Goal: Use online tool/utility: Use online tool/utility

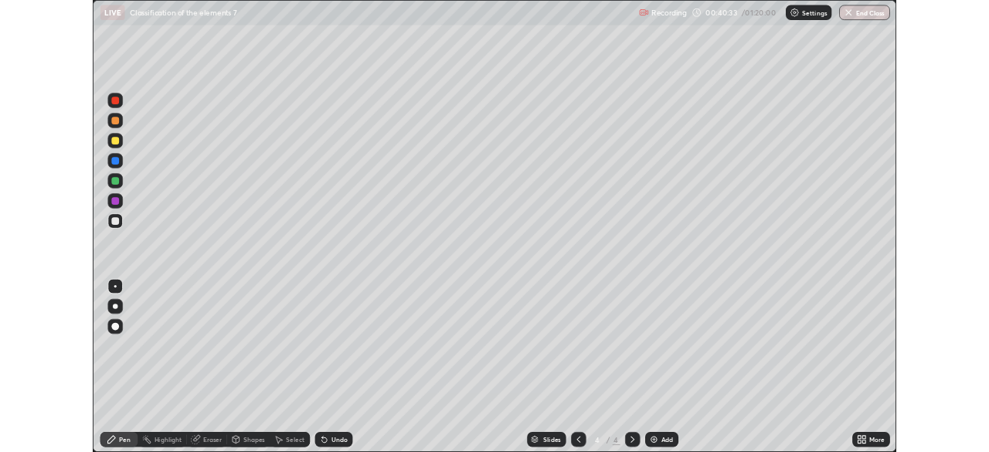
scroll to position [556, 989]
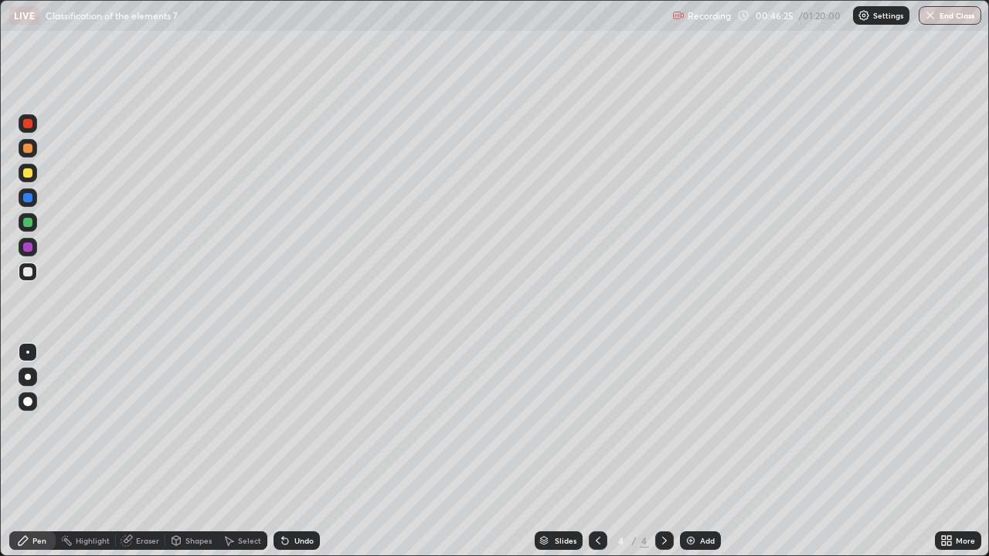
click at [295, 540] on div "Undo" at bounding box center [303, 541] width 19 height 8
click at [295, 541] on div "Undo" at bounding box center [303, 541] width 19 height 8
click at [294, 540] on div "Undo" at bounding box center [303, 541] width 19 height 8
click at [289, 544] on div "Undo" at bounding box center [296, 540] width 46 height 19
click at [290, 539] on div "Undo" at bounding box center [296, 540] width 46 height 19
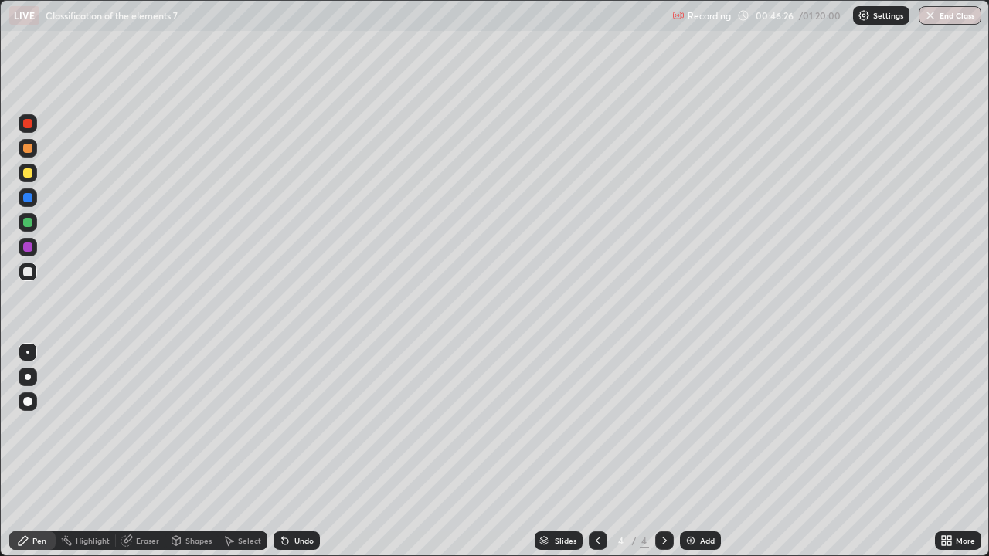
click at [294, 538] on div "Undo" at bounding box center [303, 541] width 19 height 8
click at [22, 246] on div at bounding box center [28, 247] width 19 height 19
click at [31, 219] on div at bounding box center [27, 222] width 9 height 9
click at [691, 547] on div "Add" at bounding box center [700, 540] width 41 height 19
click at [28, 172] on div at bounding box center [27, 172] width 9 height 9
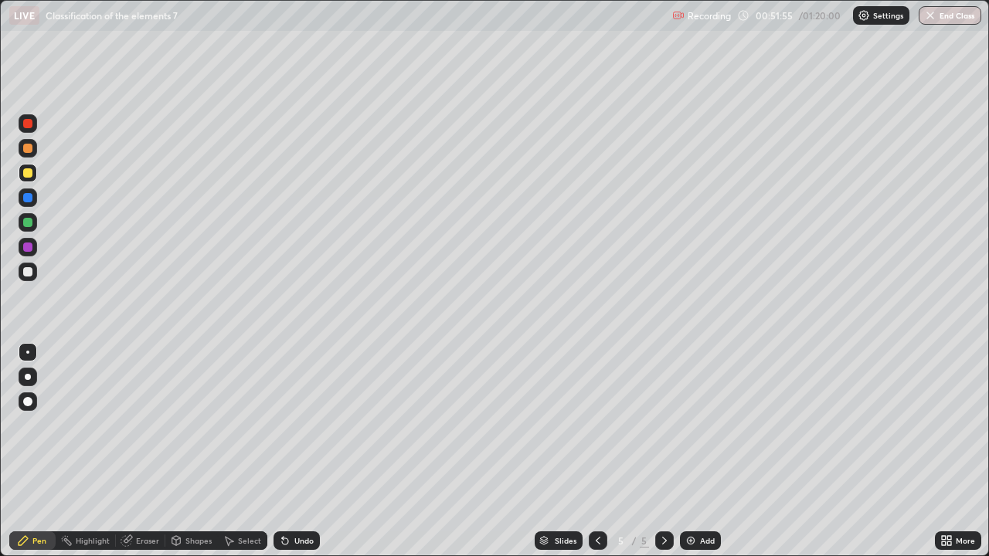
click at [29, 146] on div at bounding box center [27, 148] width 9 height 9
click at [190, 537] on div "Shapes" at bounding box center [198, 541] width 26 height 8
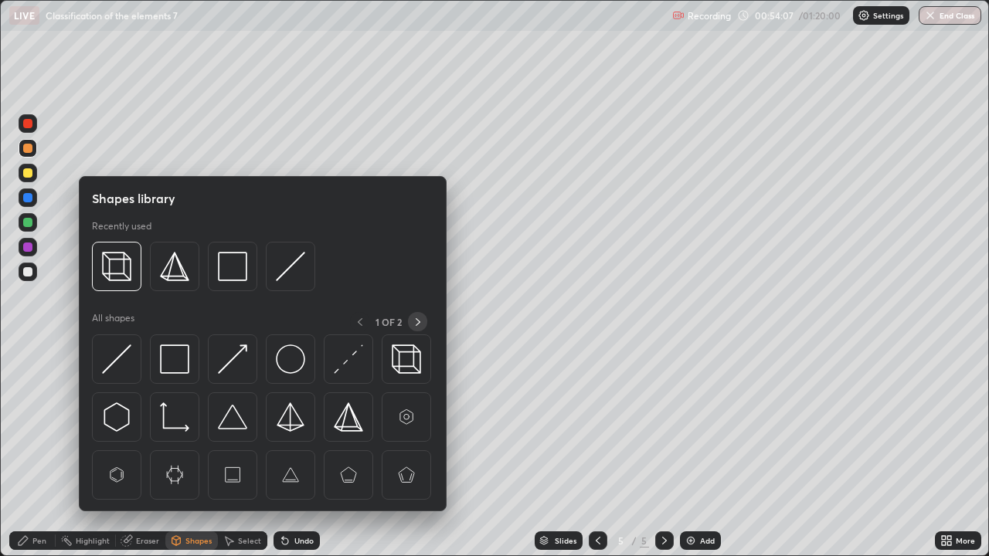
click at [417, 321] on icon at bounding box center [418, 322] width 12 height 12
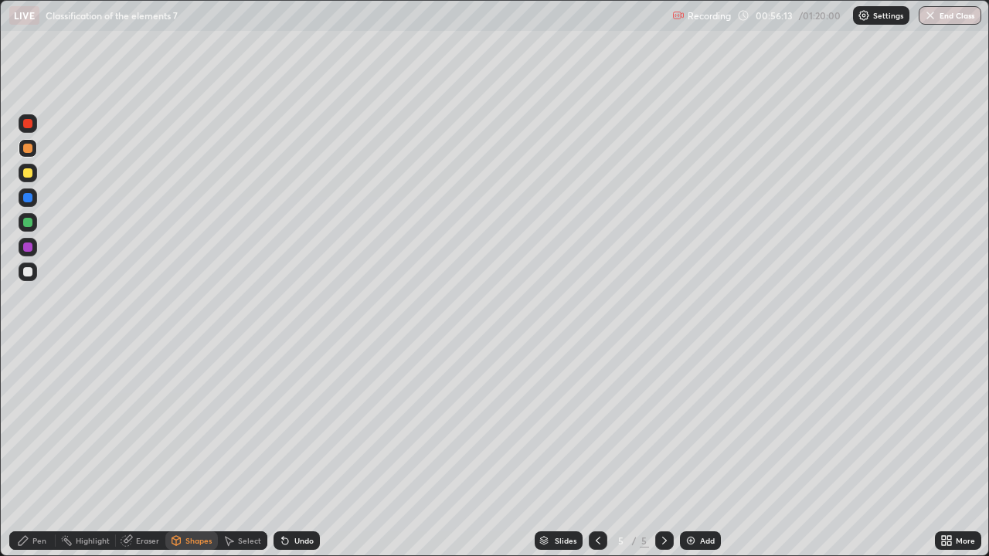
click at [27, 222] on div at bounding box center [27, 222] width 9 height 9
click at [42, 541] on div "Pen" at bounding box center [39, 541] width 14 height 8
click at [302, 543] on div "Undo" at bounding box center [303, 541] width 19 height 8
click at [35, 273] on div at bounding box center [28, 272] width 19 height 19
click at [694, 543] on img at bounding box center [690, 540] width 12 height 12
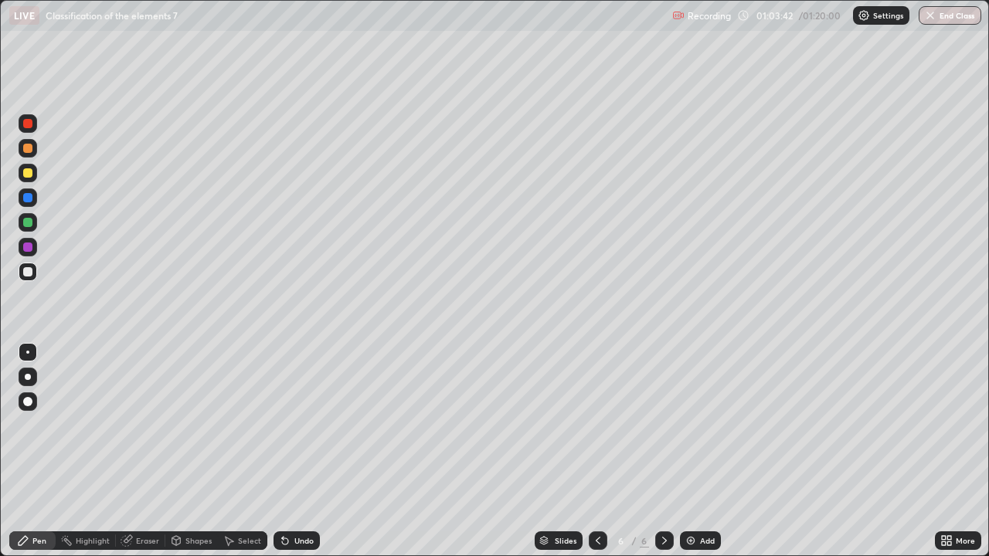
click at [29, 196] on div at bounding box center [27, 197] width 9 height 9
click at [695, 538] on div "Add" at bounding box center [700, 540] width 41 height 19
click at [288, 536] on icon at bounding box center [285, 540] width 12 height 12
click at [932, 16] on img "button" at bounding box center [930, 15] width 12 height 12
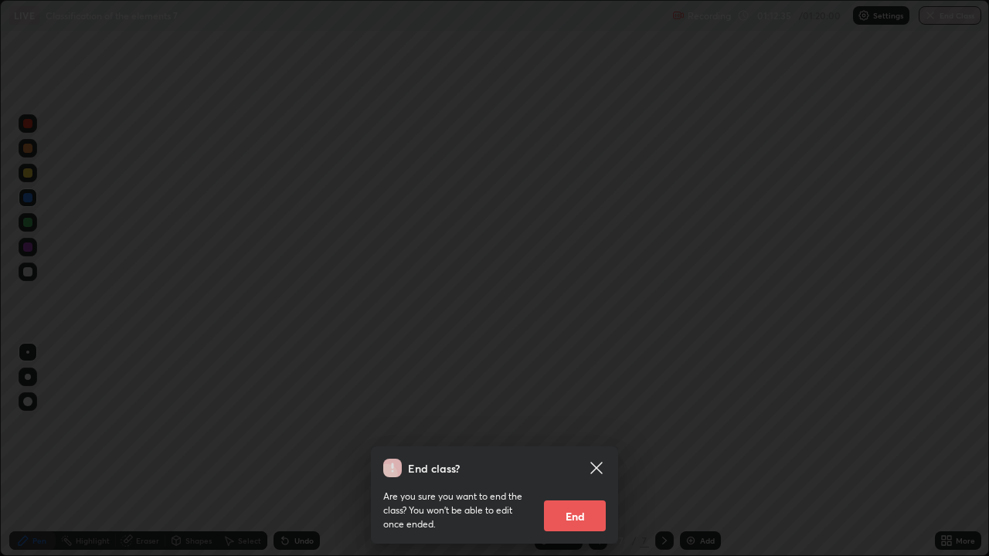
click at [579, 514] on button "End" at bounding box center [575, 515] width 62 height 31
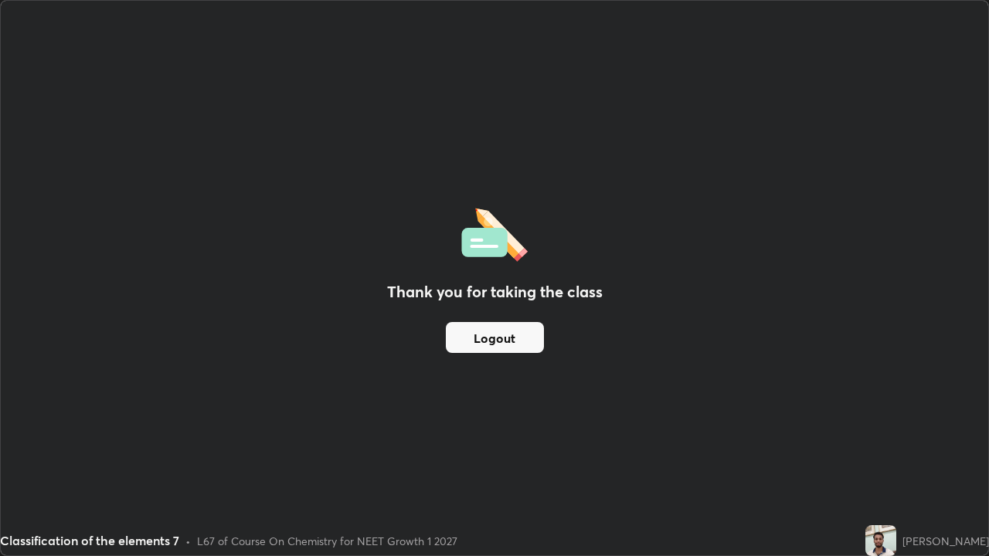
click at [771, 392] on div "Thank you for taking the class Logout" at bounding box center [494, 278] width 987 height 555
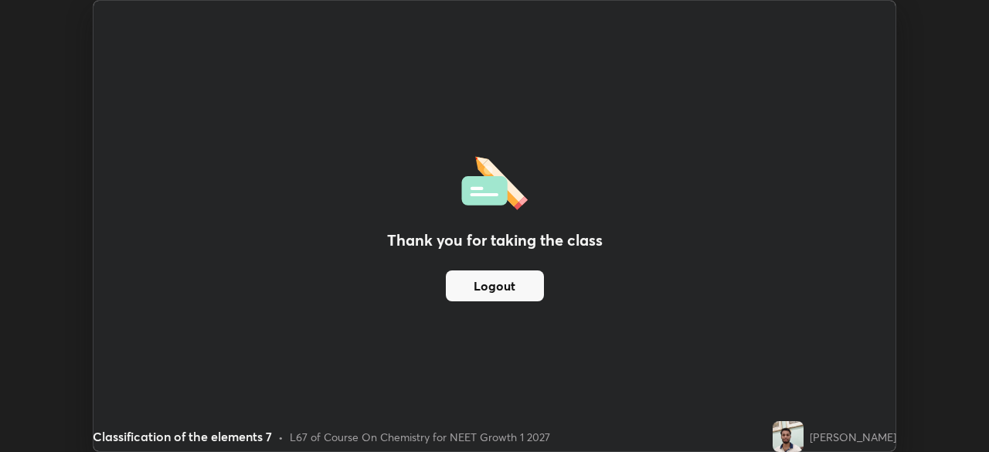
scroll to position [76777, 76240]
